Goal: Task Accomplishment & Management: Complete application form

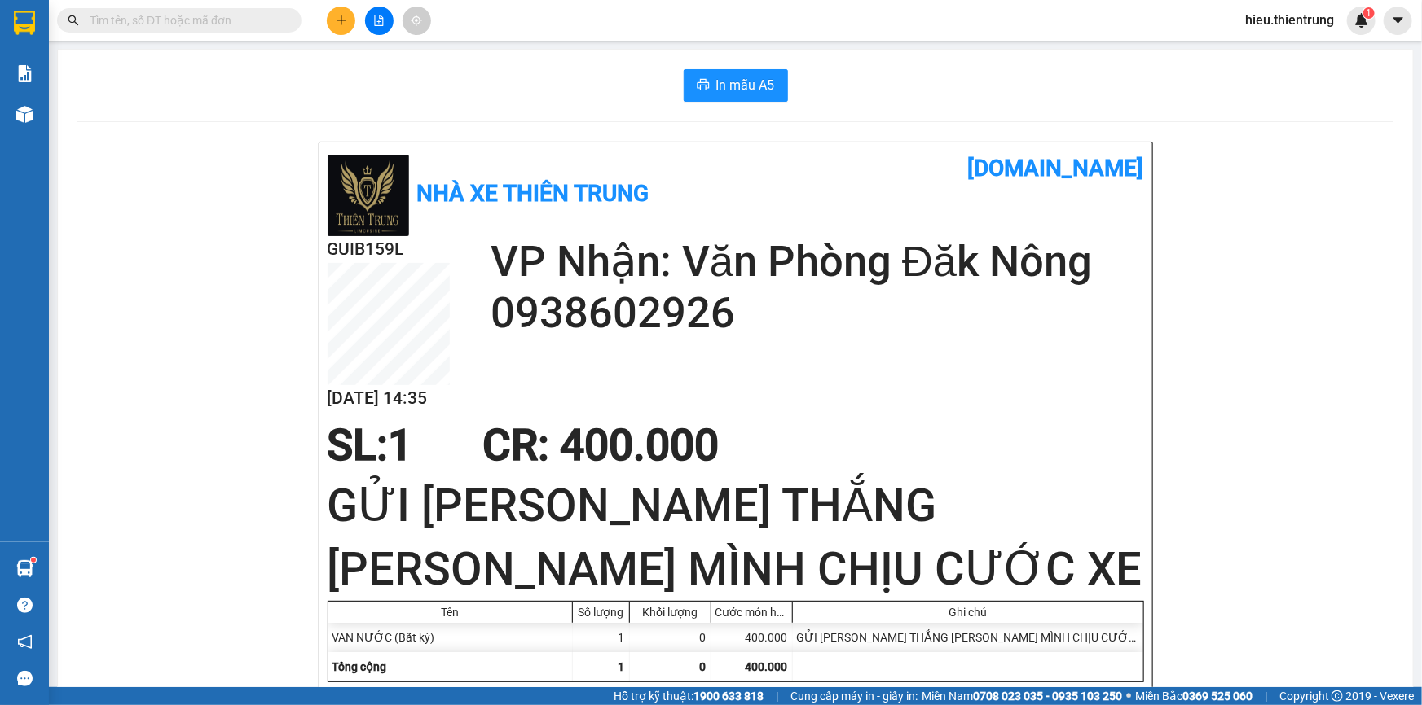
click at [332, 13] on button at bounding box center [341, 21] width 29 height 29
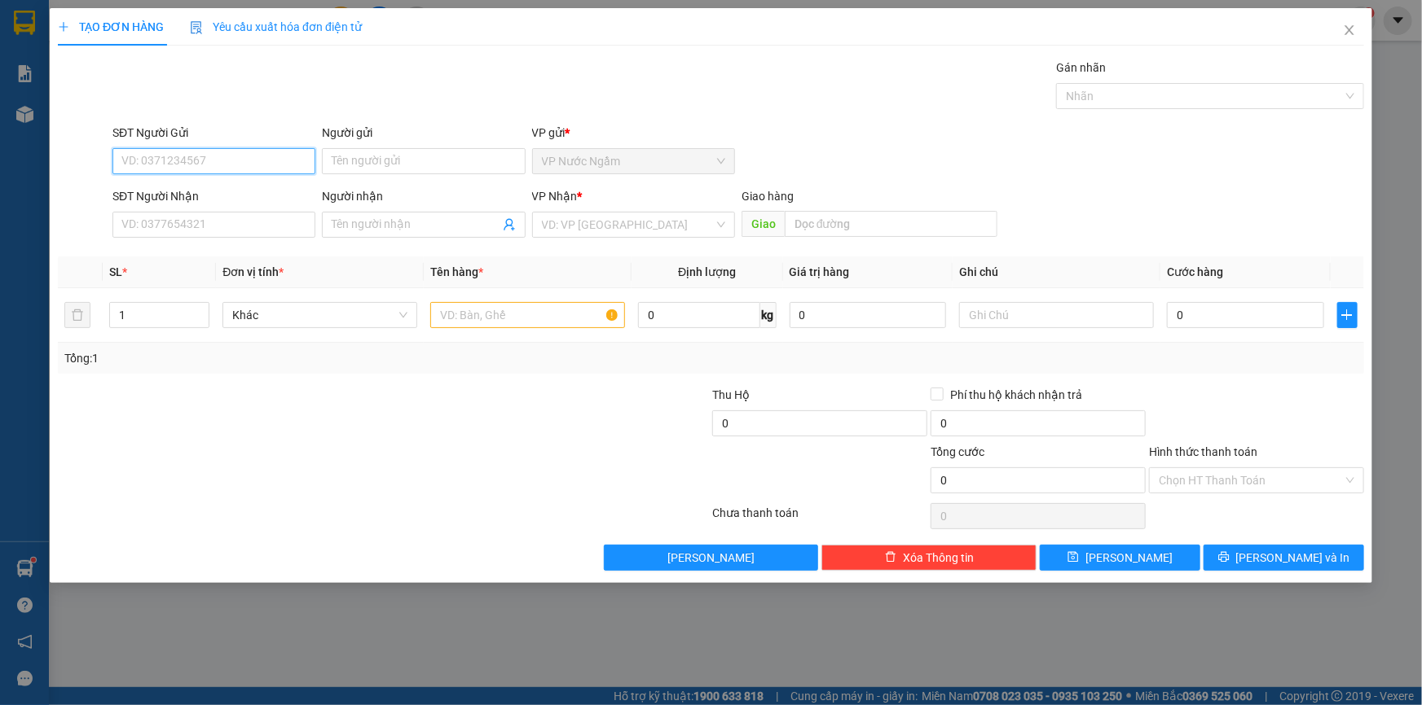
click at [177, 161] on input "SĐT Người Gửi" at bounding box center [213, 161] width 203 height 26
click at [160, 194] on div "0988704040" at bounding box center [213, 194] width 183 height 18
type input "0988704040"
type input "0976162497"
type input "ĐẮK SÔNG"
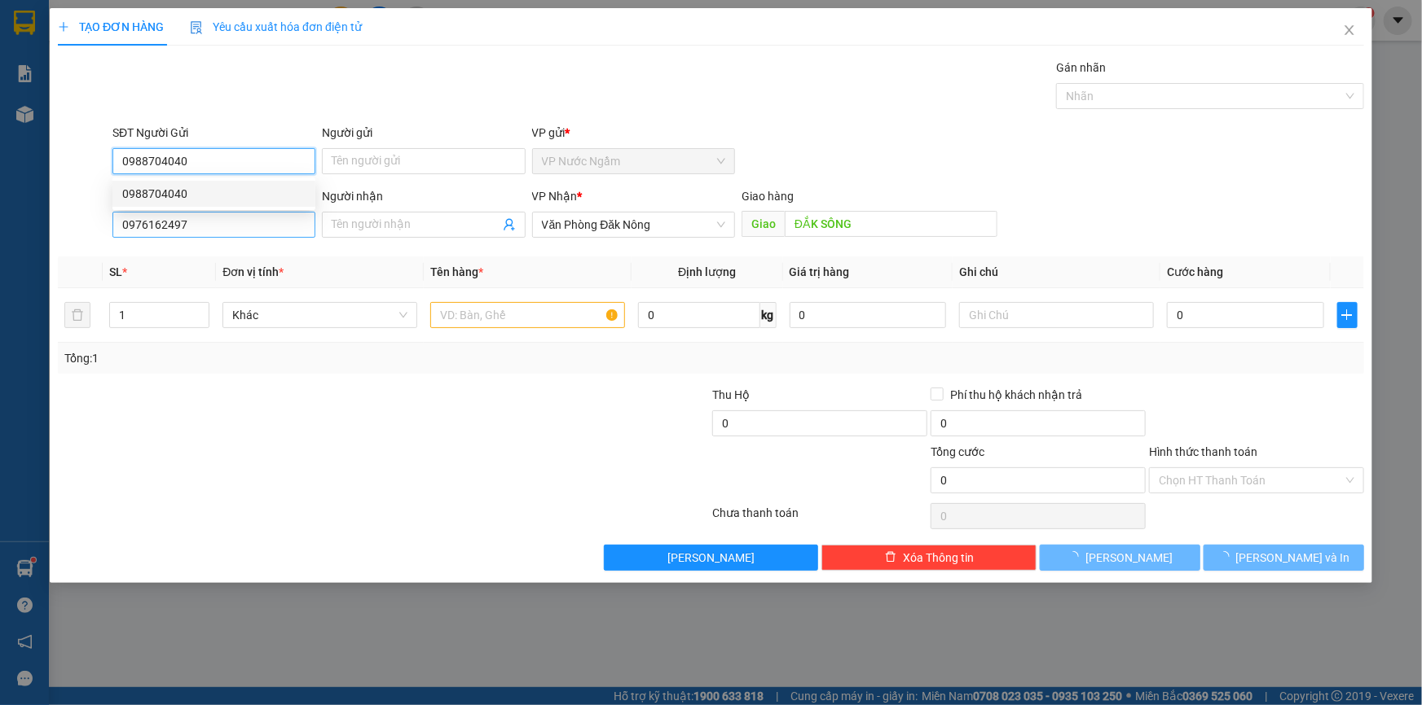
type input "250.000"
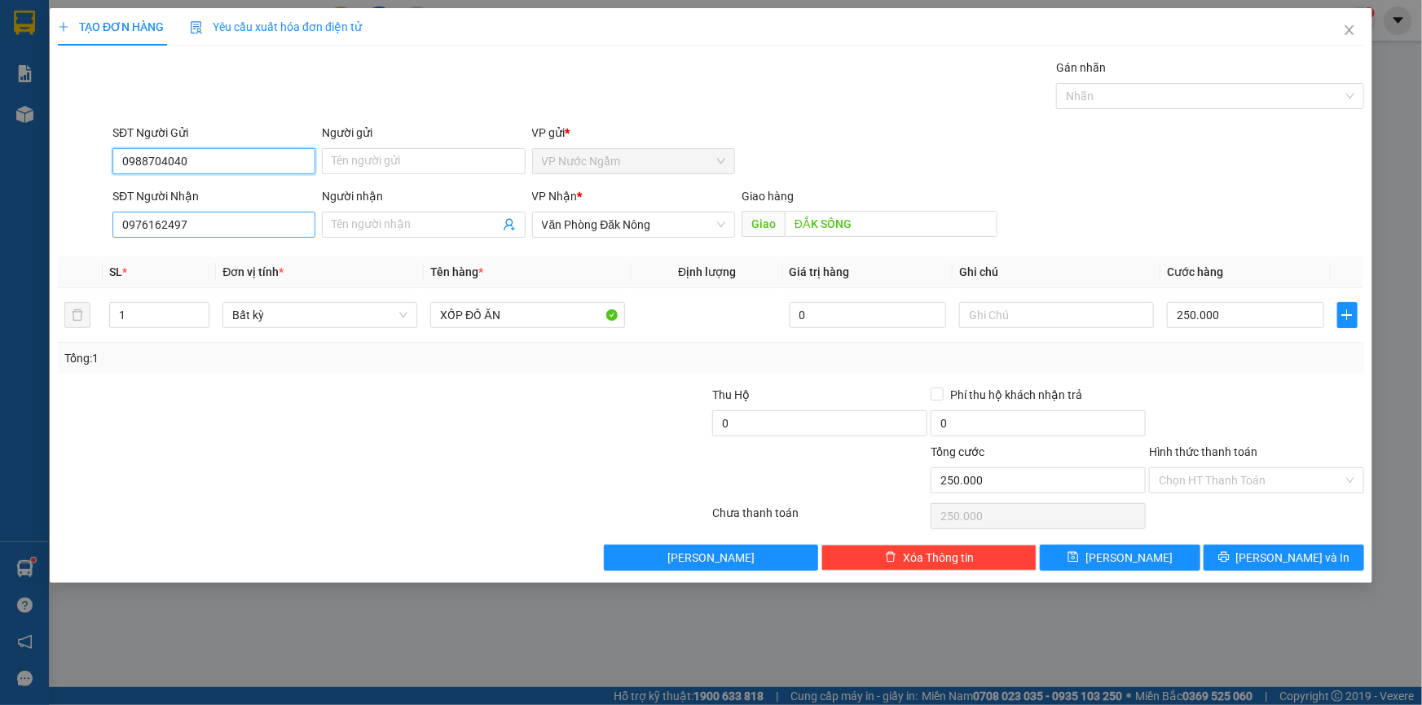
type input "0988704040"
drag, startPoint x: 169, startPoint y: 233, endPoint x: 42, endPoint y: 235, distance: 126.3
click at [42, 235] on div "TẠO ĐƠN HÀNG Yêu cầu xuất hóa đơn điện tử Transit Pickup Surcharge Ids Transit …" at bounding box center [711, 352] width 1422 height 705
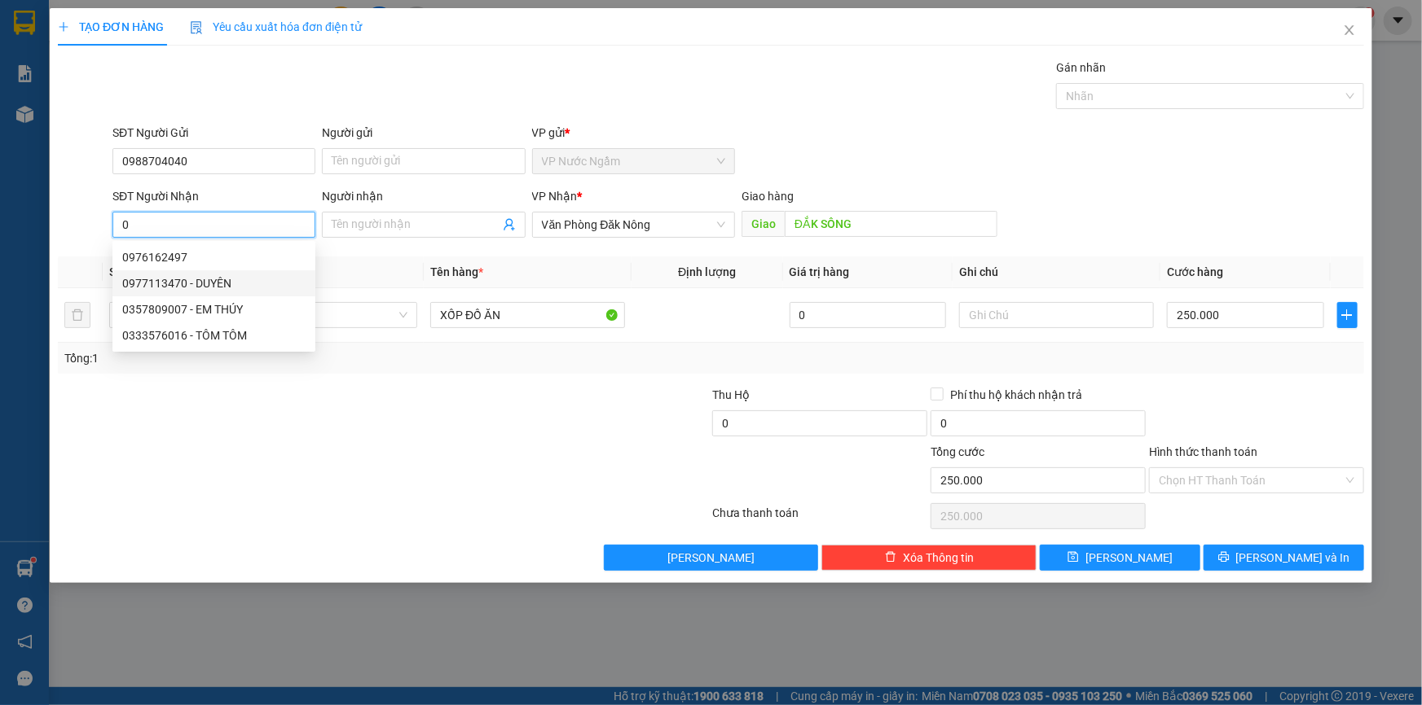
click at [161, 279] on div "0977113470 - DUYÊN" at bounding box center [213, 284] width 183 height 18
type input "0977113470"
type input "DUYÊN"
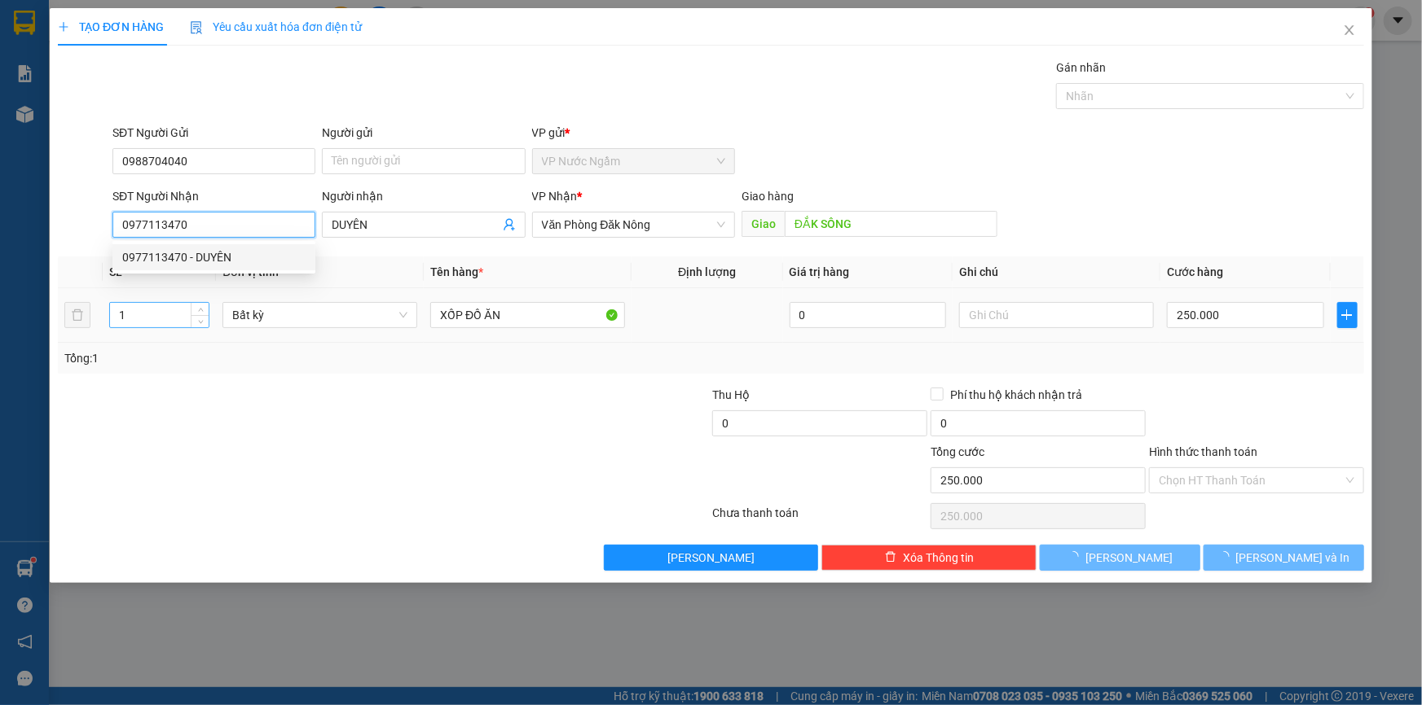
type input "550.000"
type input "0977113470"
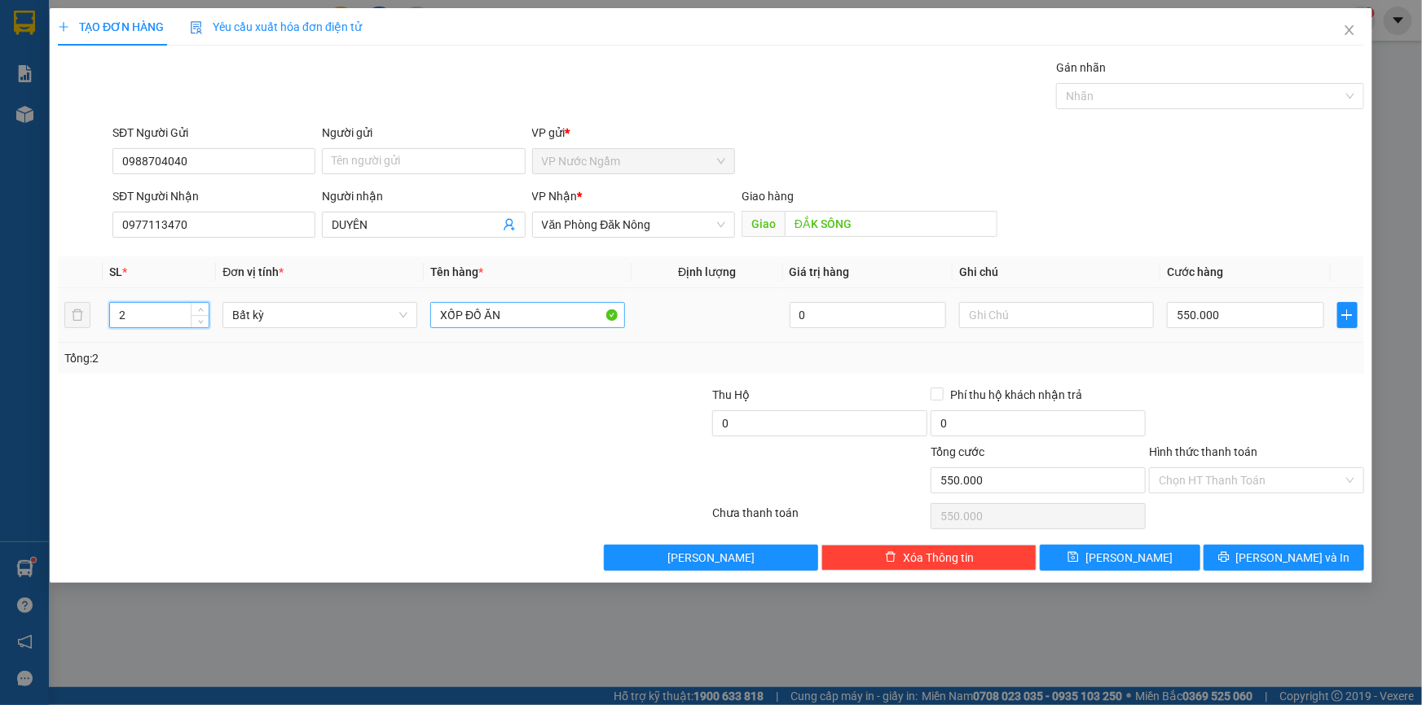
drag, startPoint x: 147, startPoint y: 321, endPoint x: 461, endPoint y: 323, distance: 313.6
click at [439, 322] on tr "2 Bất kỳ XỐP ĐỒ ĂN 0 550.000" at bounding box center [711, 315] width 1306 height 55
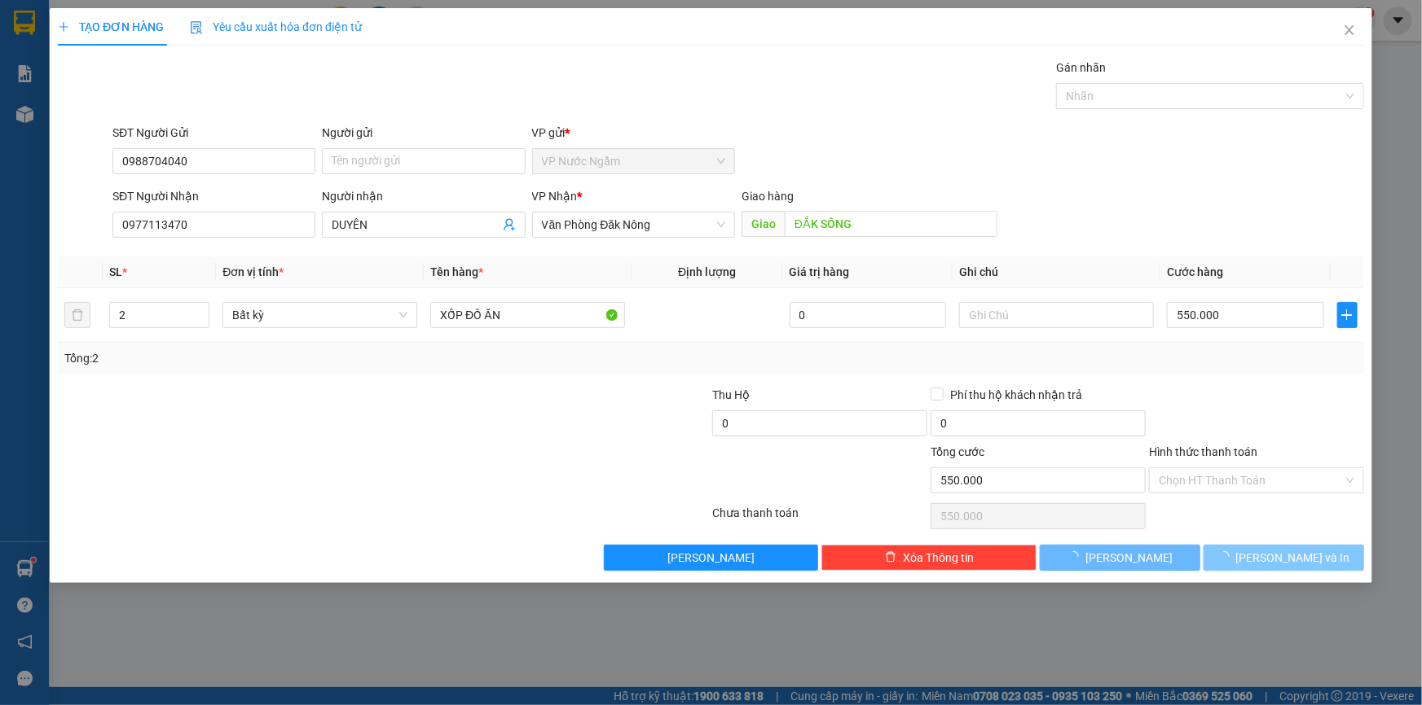
click at [1272, 560] on span "[PERSON_NAME] và In" at bounding box center [1293, 558] width 114 height 18
type input "0"
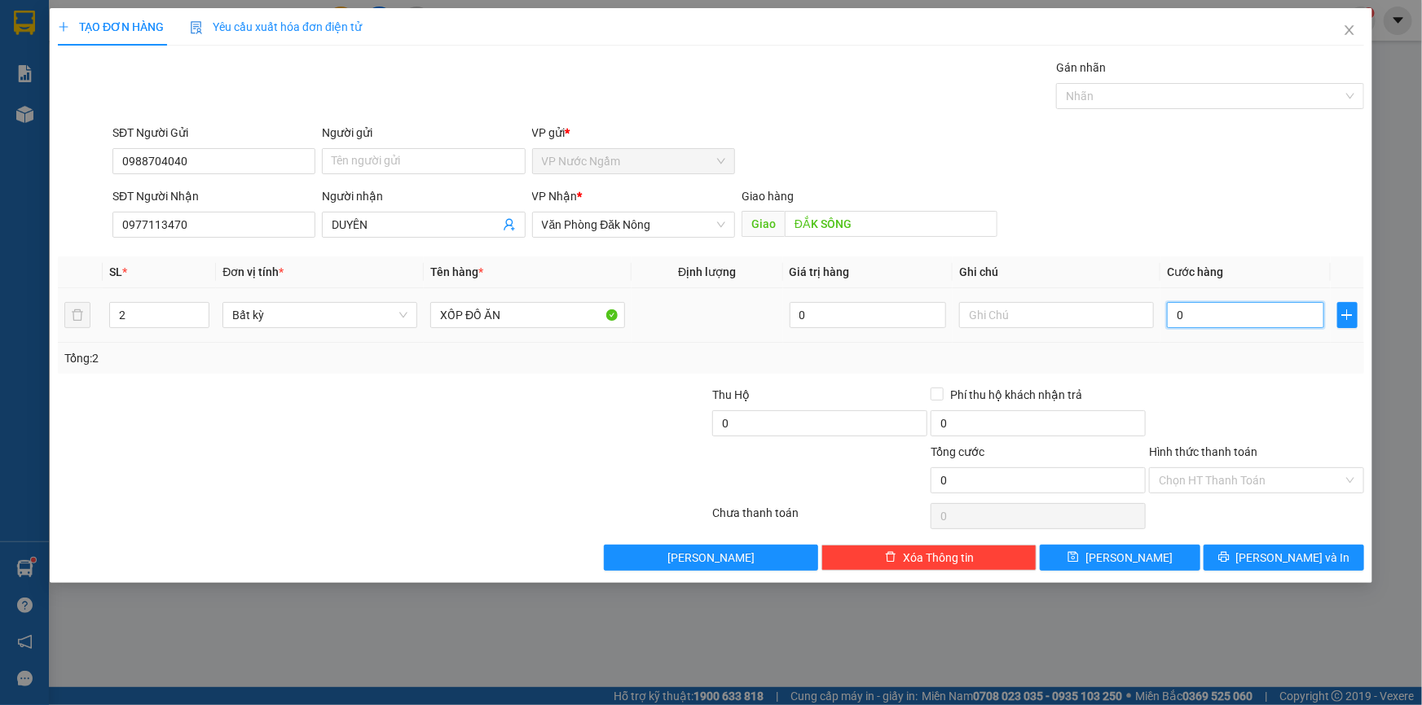
click at [1201, 308] on input "0" at bounding box center [1245, 315] width 157 height 26
type input "5"
type input "55"
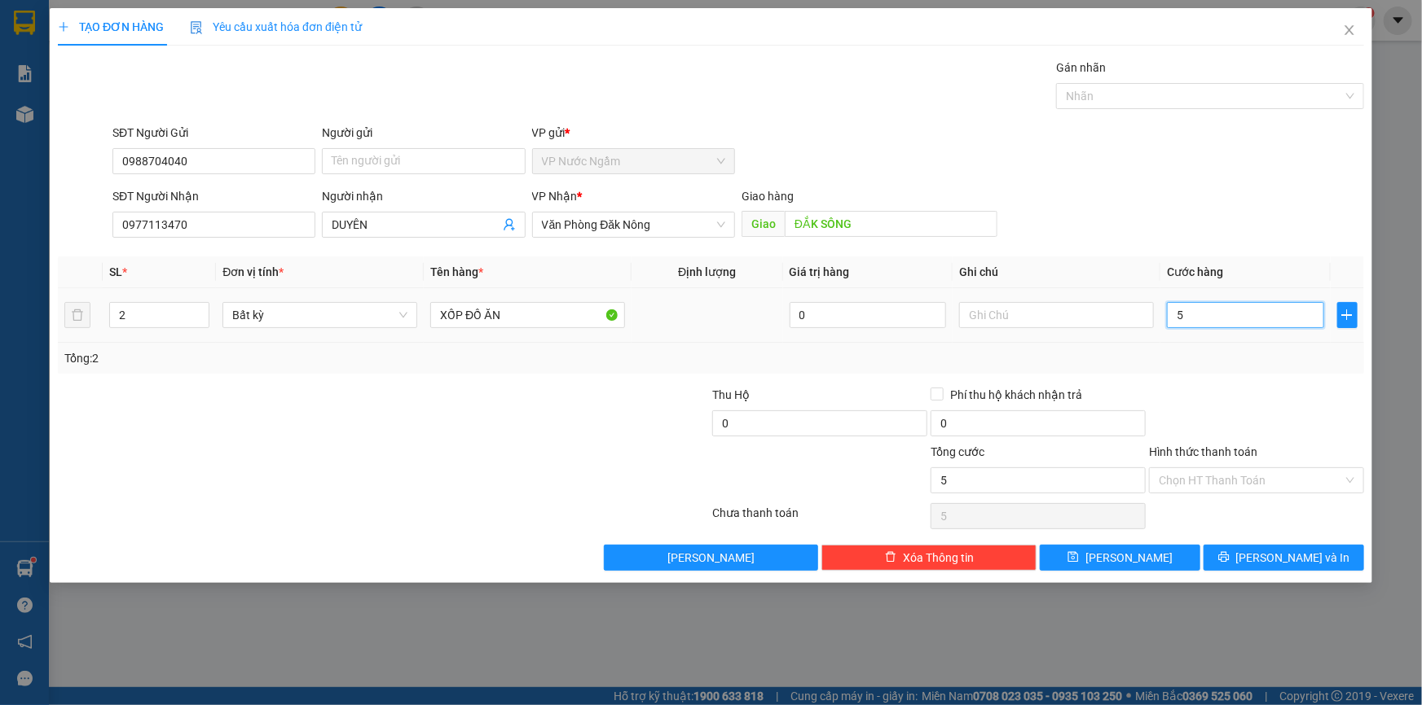
type input "55"
type input "550"
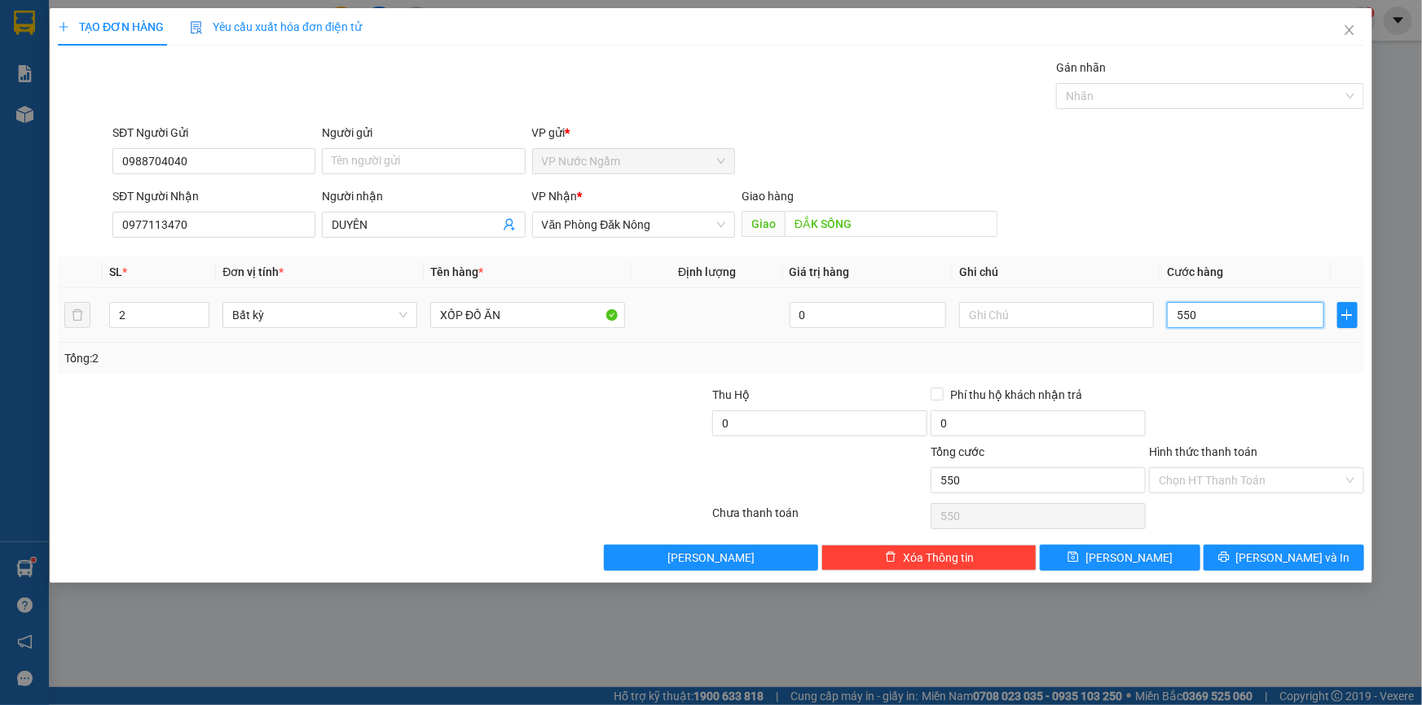
type input "5.500"
type input "55.000"
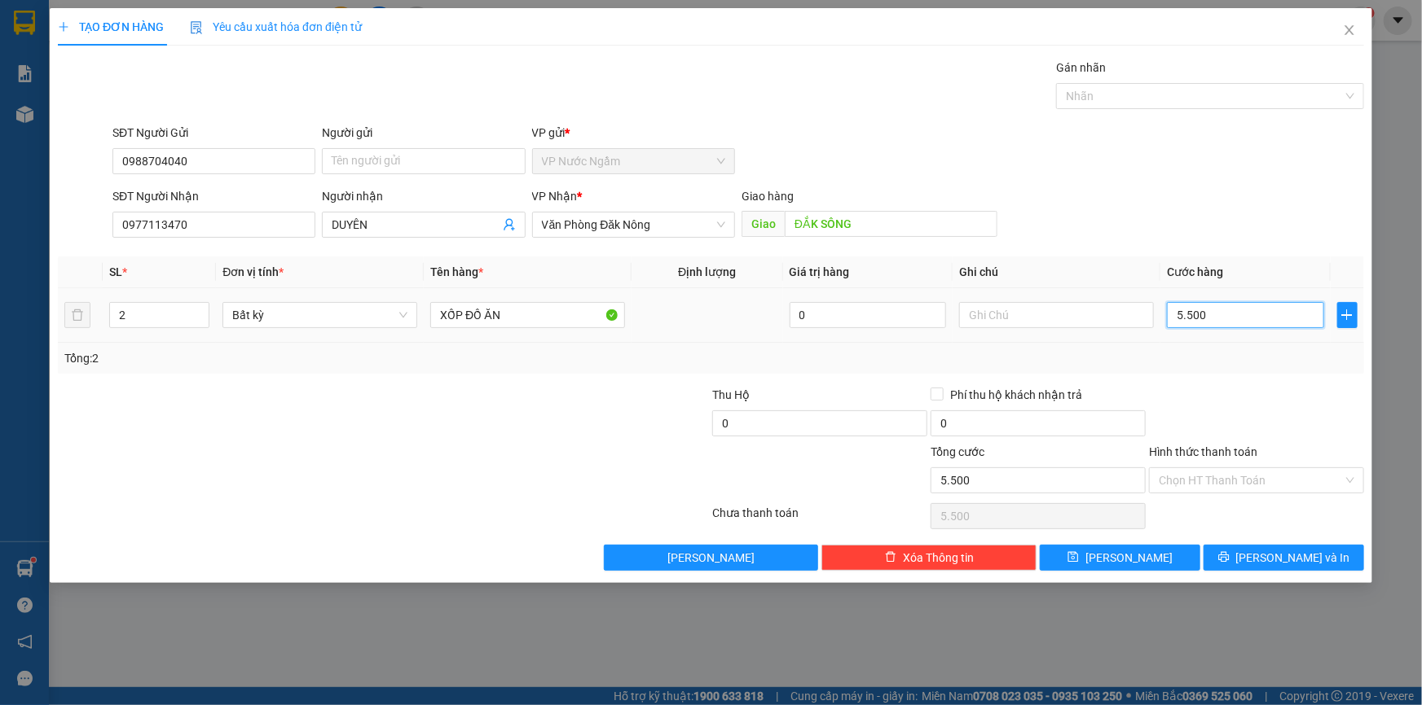
type input "55.000"
type input "550.000"
click at [1279, 570] on div "TẠO ĐƠN HÀNG Yêu cầu xuất hóa đơn điện tử Transit Pickup Surcharge Ids Transit …" at bounding box center [711, 295] width 1322 height 575
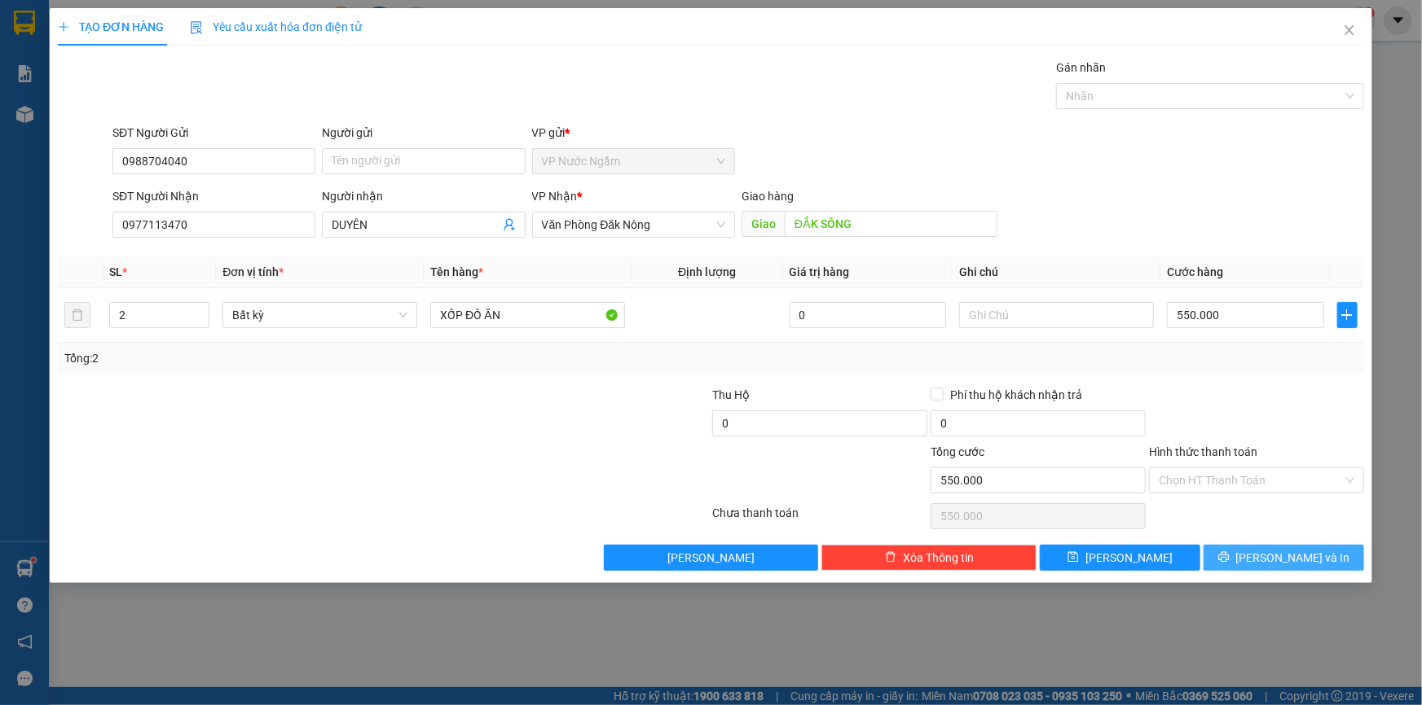
click at [1281, 563] on span "[PERSON_NAME] và In" at bounding box center [1293, 558] width 114 height 18
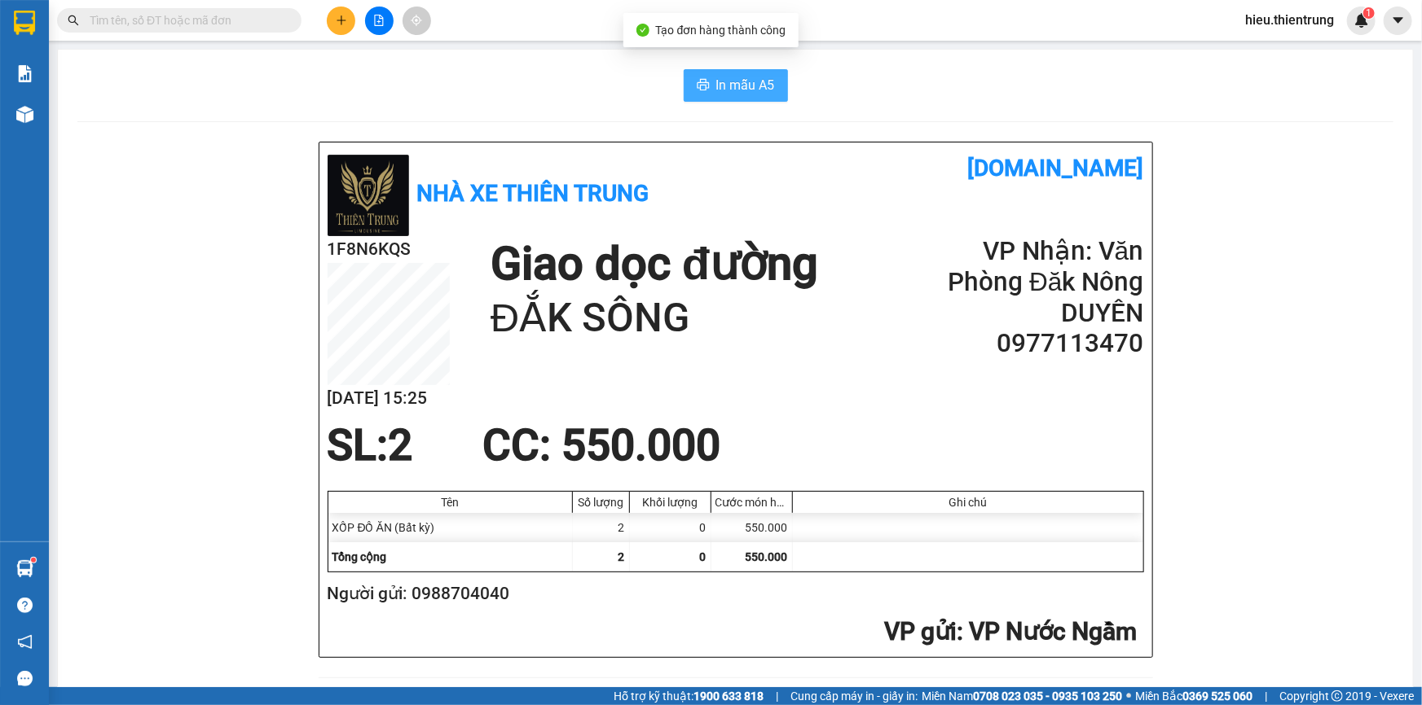
click at [720, 80] on span "In mẫu A5" at bounding box center [745, 85] width 59 height 20
click at [727, 76] on span "In mẫu A5" at bounding box center [745, 85] width 59 height 20
drag, startPoint x: 866, startPoint y: 102, endPoint x: 814, endPoint y: 99, distance: 52.2
drag, startPoint x: 508, startPoint y: 90, endPoint x: 363, endPoint y: 86, distance: 144.2
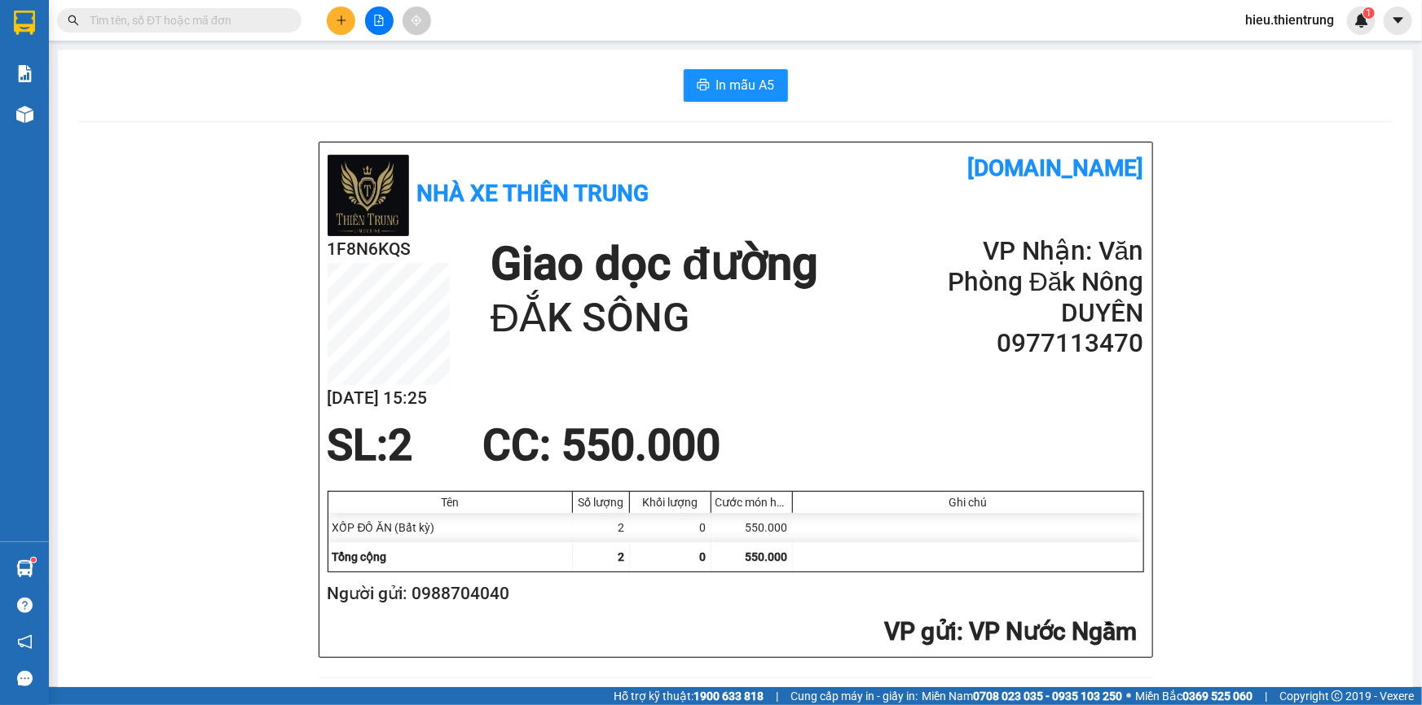
click at [448, 86] on div "In mẫu A5" at bounding box center [735, 85] width 1316 height 33
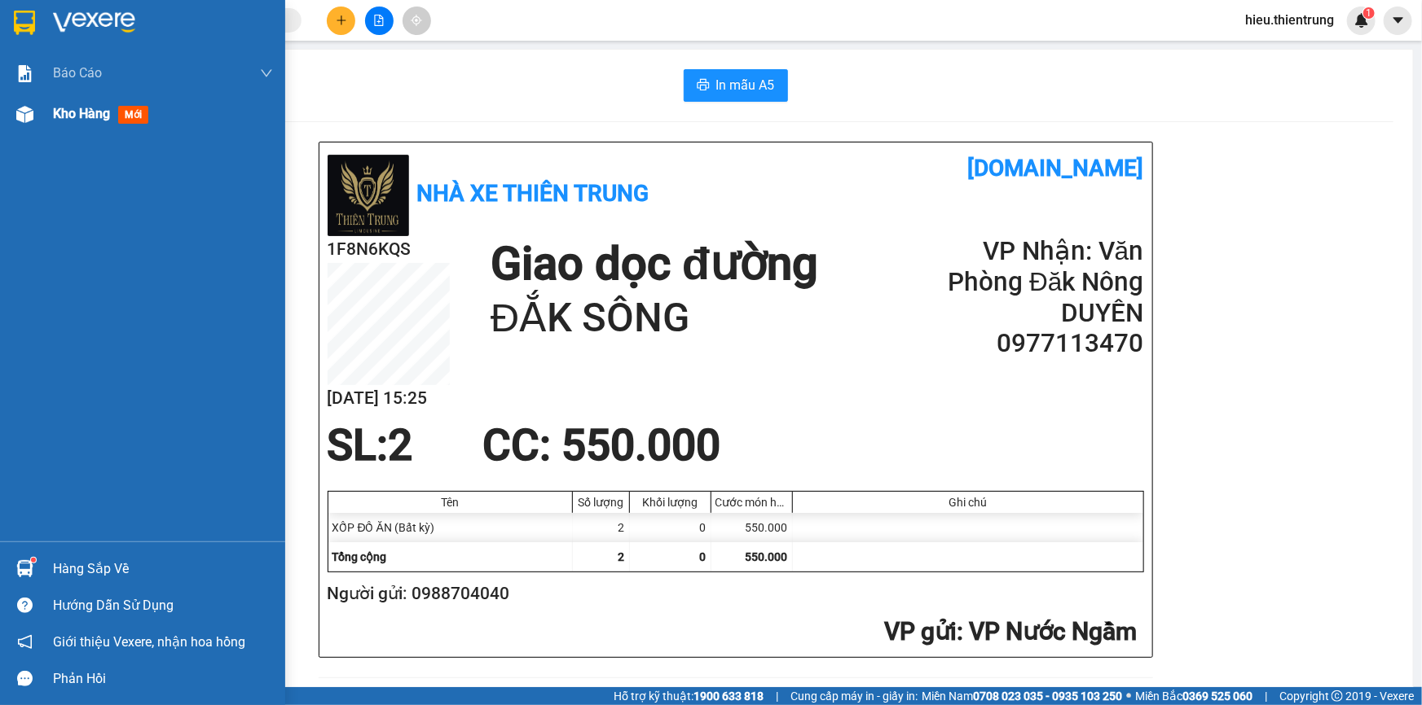
click at [60, 107] on span "Kho hàng" at bounding box center [81, 113] width 57 height 15
click at [59, 106] on span "Kho hàng" at bounding box center [81, 113] width 57 height 15
